Goal: Task Accomplishment & Management: Manage account settings

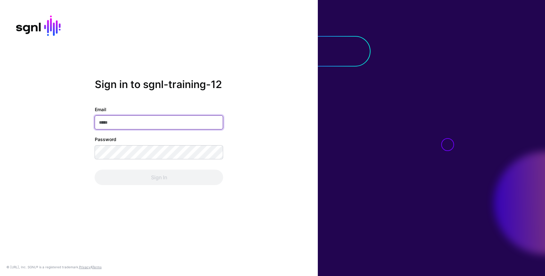
click at [173, 115] on input "Email" at bounding box center [159, 122] width 129 height 14
type input "**********"
click at [145, 118] on input "**********" at bounding box center [159, 122] width 129 height 14
drag, startPoint x: 169, startPoint y: 120, endPoint x: 69, endPoint y: 129, distance: 100.7
click at [69, 129] on div "**********" at bounding box center [159, 138] width 318 height 120
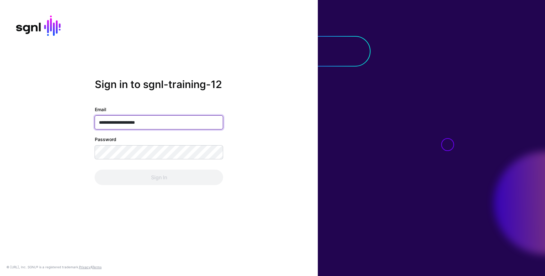
drag, startPoint x: 165, startPoint y: 125, endPoint x: 54, endPoint y: 134, distance: 111.0
click at [54, 134] on div "**********" at bounding box center [159, 138] width 318 height 120
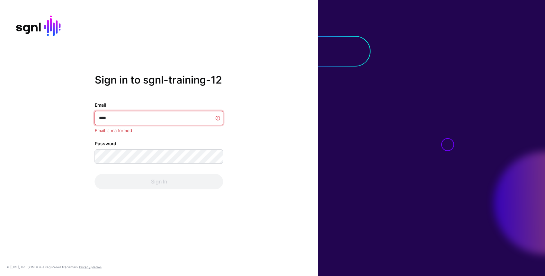
type input "**********"
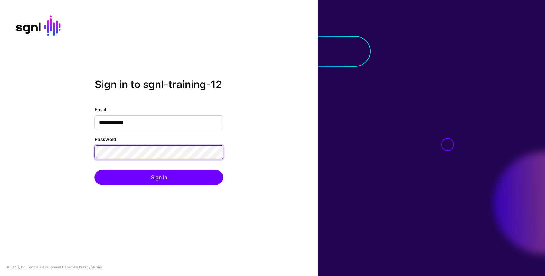
click at [95, 170] on button "Sign In" at bounding box center [159, 177] width 129 height 15
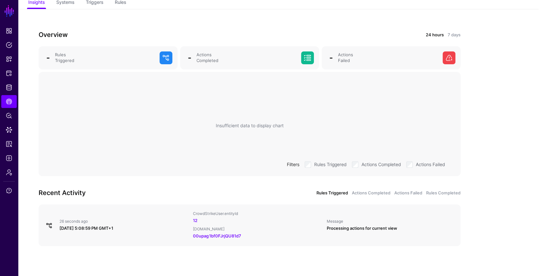
scroll to position [58, 0]
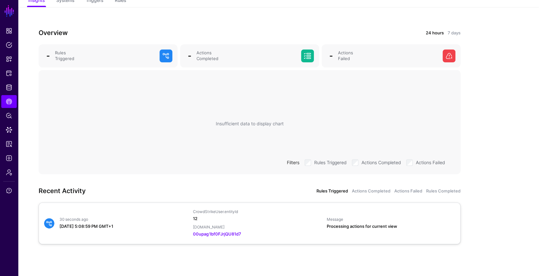
click at [196, 218] on link "12" at bounding box center [195, 218] width 5 height 5
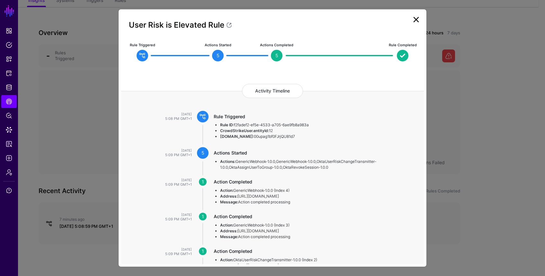
click at [413, 21] on link at bounding box center [416, 19] width 10 height 10
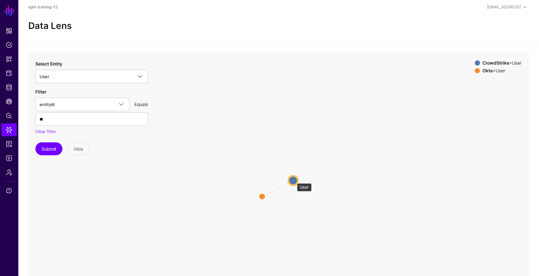
click at [294, 180] on circle at bounding box center [292, 180] width 9 height 9
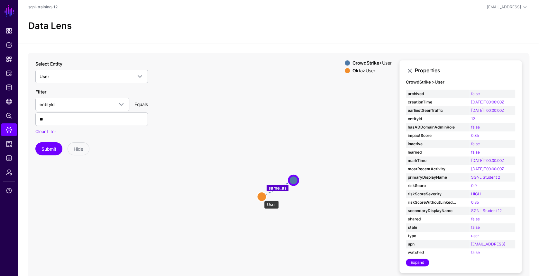
click at [260, 197] on circle at bounding box center [261, 196] width 9 height 9
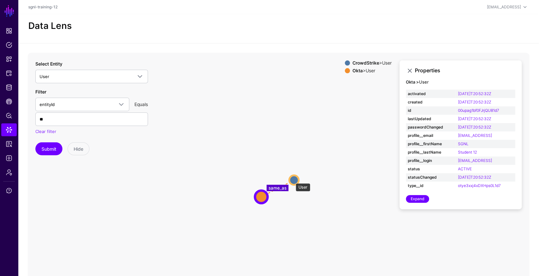
click at [292, 180] on circle at bounding box center [293, 179] width 9 height 9
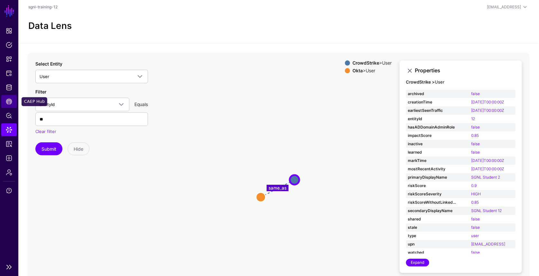
click at [10, 101] on span "CAEP Hub" at bounding box center [9, 101] width 6 height 6
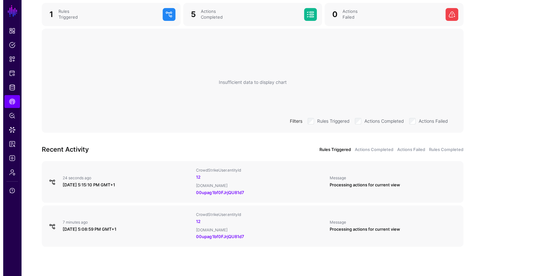
scroll to position [102, 0]
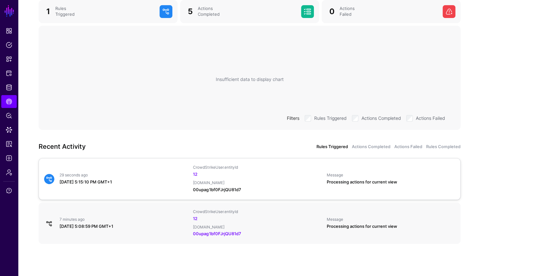
click at [219, 190] on link "00upag1bf0FJrjQU81d7" at bounding box center [217, 189] width 48 height 5
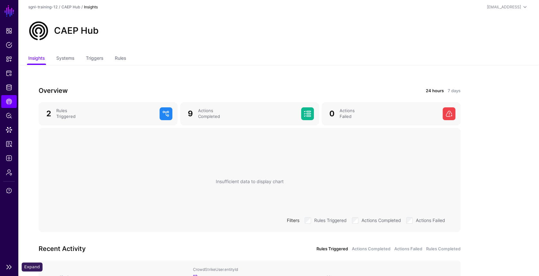
click at [8, 265] on link at bounding box center [9, 267] width 18 height 8
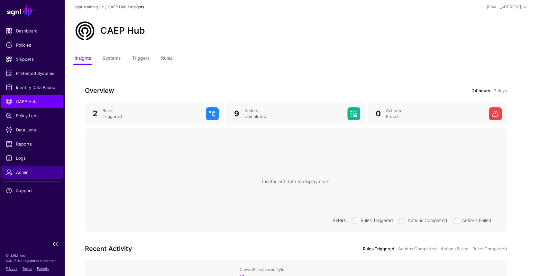
click at [33, 169] on span "Admin" at bounding box center [32, 172] width 53 height 6
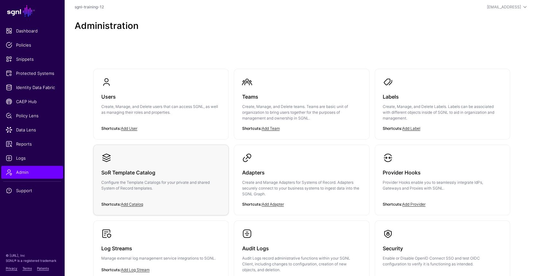
click at [188, 172] on h3 "SoR Template Catalog" at bounding box center [160, 172] width 119 height 9
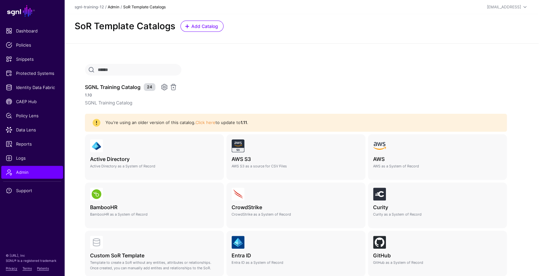
click at [115, 7] on link "Admin" at bounding box center [114, 7] width 12 height 5
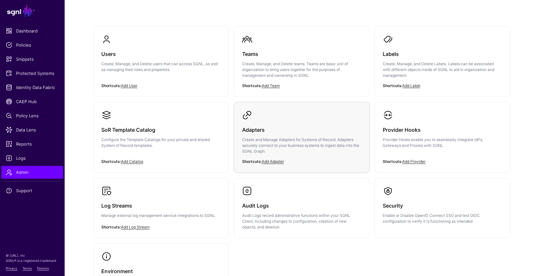
scroll to position [86, 0]
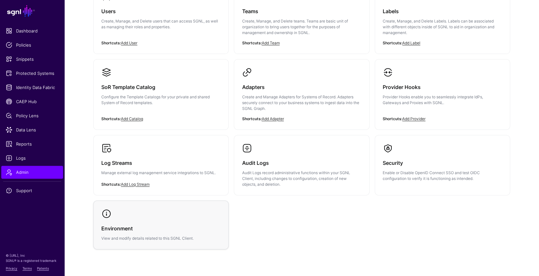
click at [189, 226] on h3 "Environment" at bounding box center [160, 228] width 119 height 9
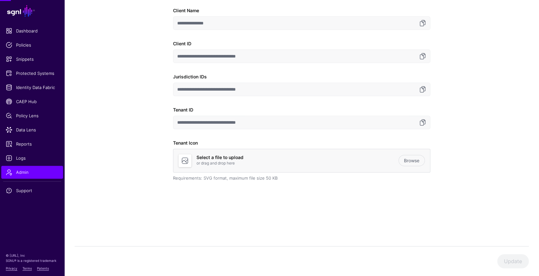
scroll to position [57, 0]
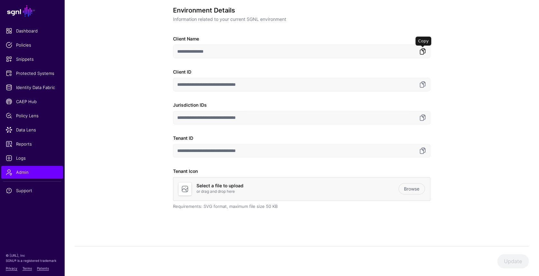
click at [421, 50] on link at bounding box center [423, 52] width 8 height 8
click at [423, 150] on link at bounding box center [423, 151] width 8 height 8
click at [425, 118] on link at bounding box center [423, 118] width 8 height 8
click at [31, 73] on span "Protected Systems" at bounding box center [32, 73] width 53 height 6
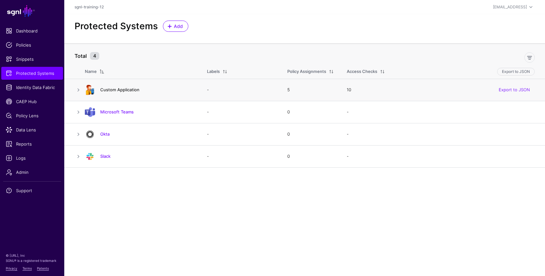
click at [121, 88] on link "Custom Application" at bounding box center [119, 89] width 39 height 5
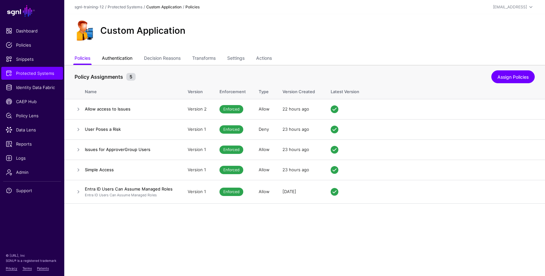
click at [126, 57] on link "Authentication" at bounding box center [117, 59] width 31 height 12
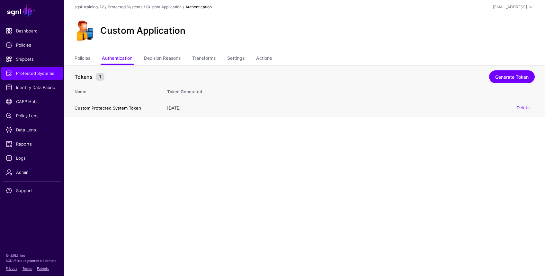
click at [110, 106] on h4 "Custom Protected System Token" at bounding box center [115, 108] width 80 height 6
click at [191, 108] on div "3 days ago Delete" at bounding box center [351, 108] width 368 height 6
click at [512, 77] on link "Generate Token" at bounding box center [512, 76] width 46 height 13
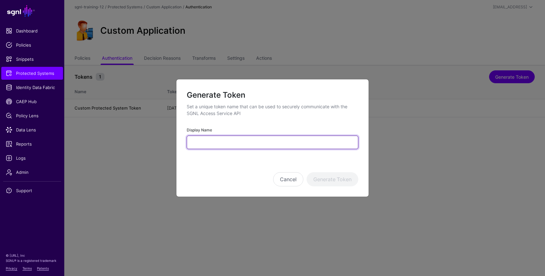
click at [249, 140] on input "Display Name" at bounding box center [273, 143] width 172 height 14
type input "*******"
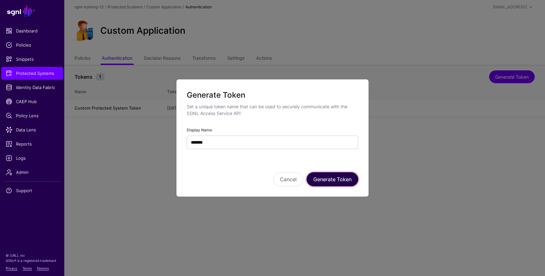
click at [332, 180] on button "Generate Token" at bounding box center [333, 179] width 52 height 14
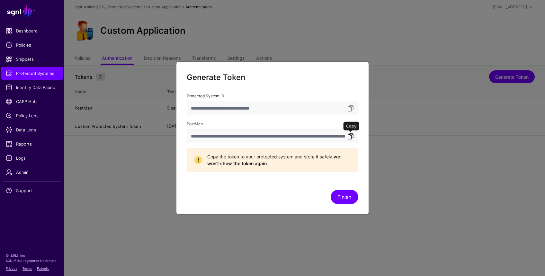
click at [352, 136] on link at bounding box center [351, 136] width 8 height 8
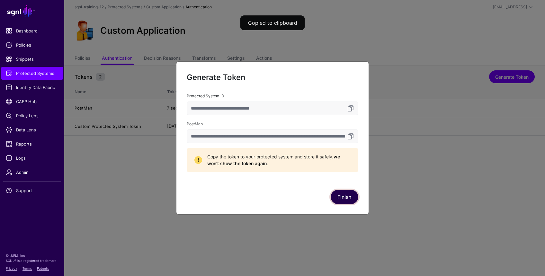
click at [345, 195] on button "Finish" at bounding box center [345, 197] width 28 height 14
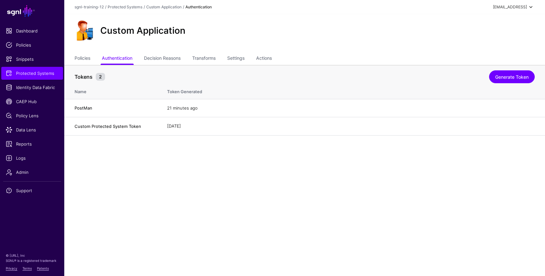
click at [520, 4] on div "[EMAIL_ADDRESS]" at bounding box center [510, 7] width 34 height 6
click at [484, 53] on div "Log out" at bounding box center [499, 56] width 61 height 6
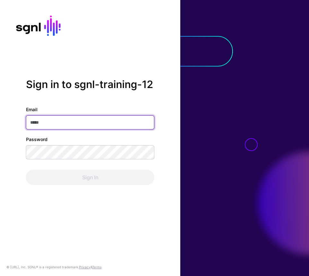
click at [64, 121] on input "Email" at bounding box center [90, 122] width 129 height 14
drag, startPoint x: 89, startPoint y: 123, endPoint x: 16, endPoint y: 122, distance: 73.3
click at [16, 122] on div "**********" at bounding box center [90, 138] width 180 height 120
drag, startPoint x: 90, startPoint y: 122, endPoint x: -2, endPoint y: 123, distance: 92.3
click at [0, 123] on html "**********" at bounding box center [154, 138] width 309 height 276
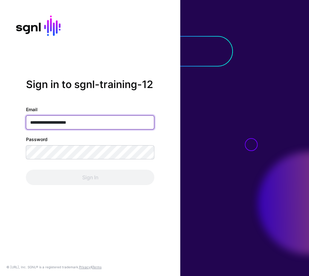
drag, startPoint x: 102, startPoint y: 122, endPoint x: -2, endPoint y: 120, distance: 103.9
click at [0, 120] on html "**********" at bounding box center [154, 138] width 309 height 276
type input "**********"
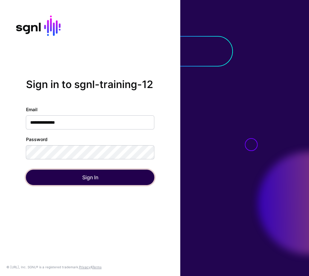
click at [121, 177] on button "Sign In" at bounding box center [90, 177] width 129 height 15
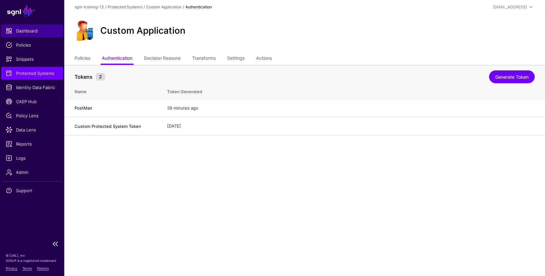
click at [27, 33] on span "Dashboard" at bounding box center [32, 31] width 53 height 6
